Goal: Task Accomplishment & Management: Manage account settings

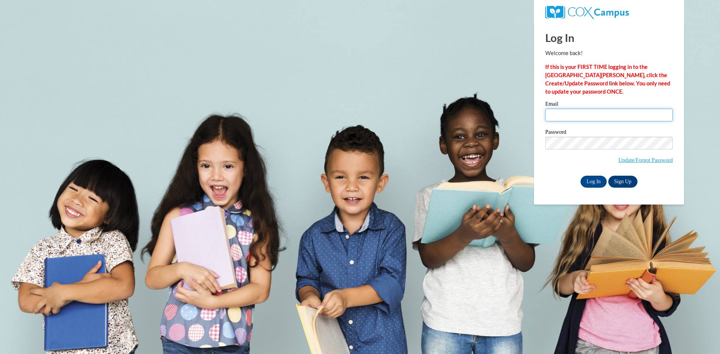
click at [618, 115] on input "Email" at bounding box center [608, 115] width 127 height 13
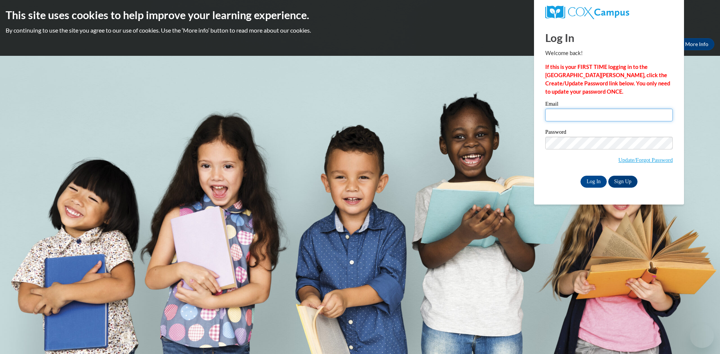
type input "albersjordan@aasd.k12.wi.us"
click at [594, 184] on input "Log In" at bounding box center [593, 182] width 26 height 12
